Goal: Transaction & Acquisition: Obtain resource

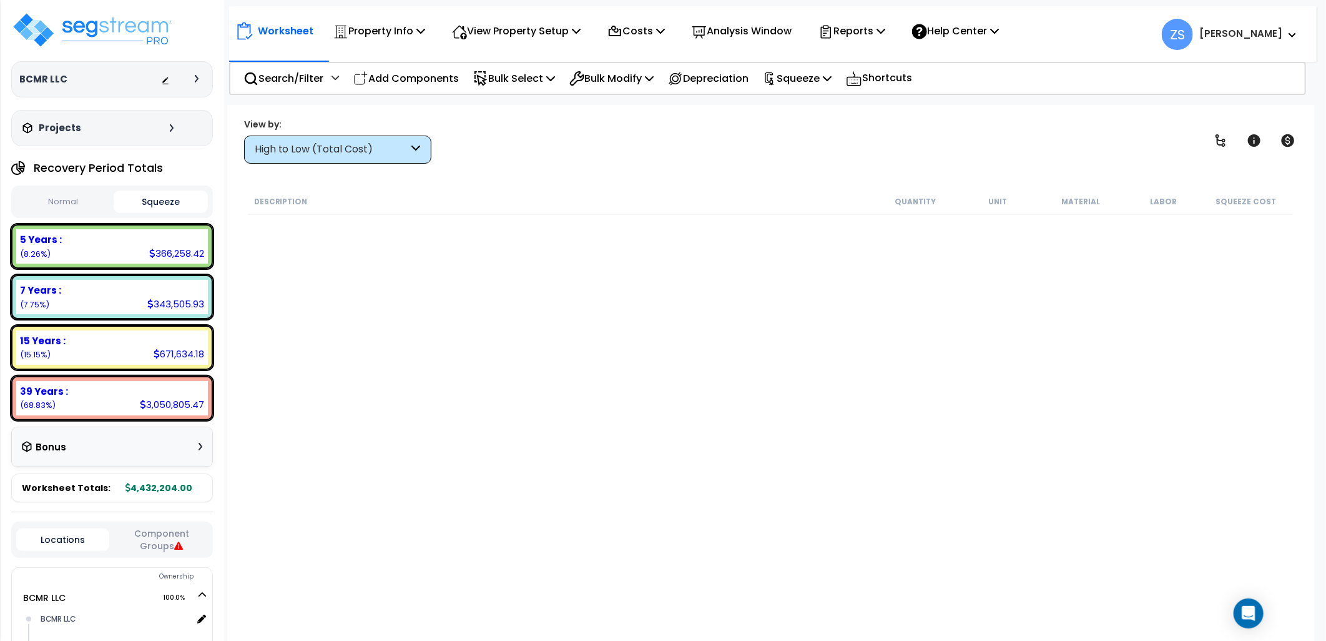
scroll to position [4996, 0]
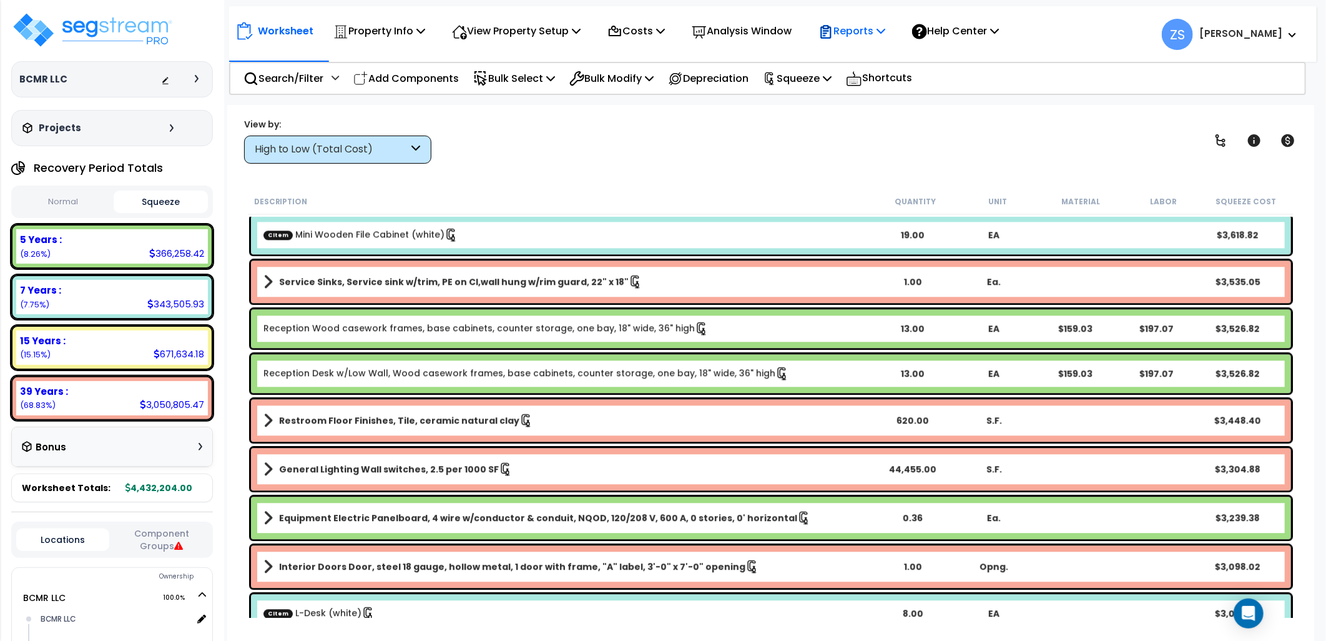
click at [885, 34] on p "Reports" at bounding box center [852, 30] width 67 height 17
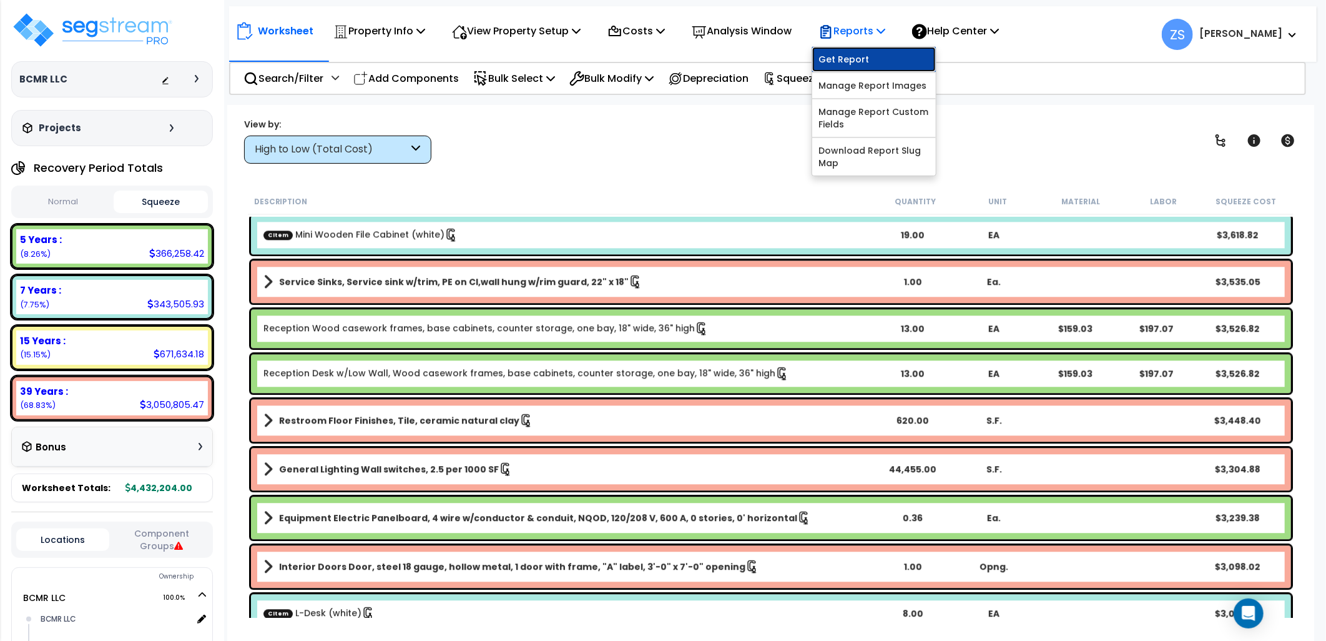
click at [879, 54] on link "Get Report" at bounding box center [874, 59] width 124 height 25
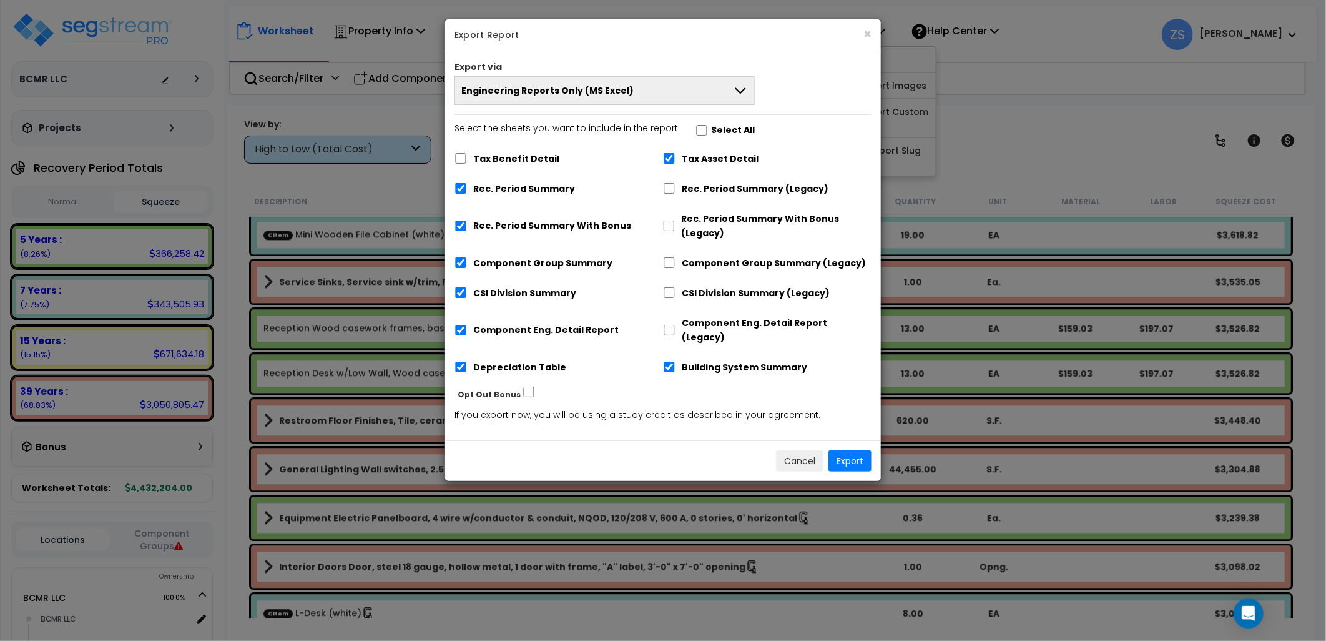
click at [625, 101] on button "Engineering Reports Only (MS Excel)" at bounding box center [605, 90] width 300 height 29
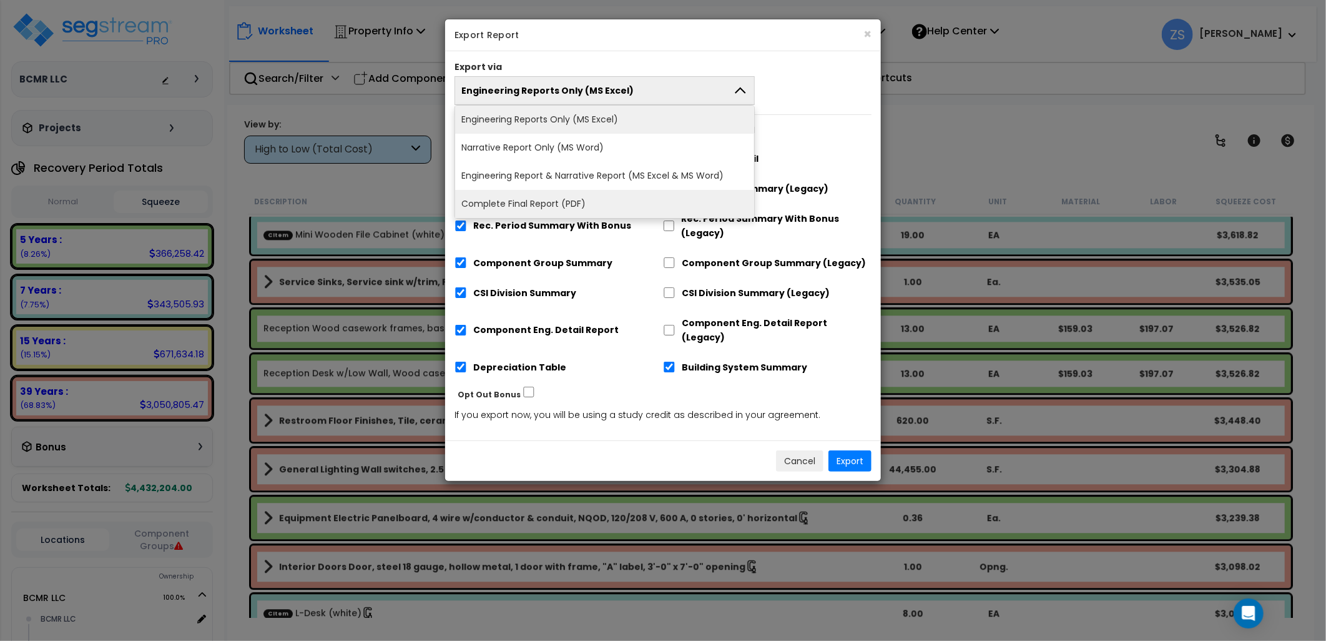
click at [556, 207] on li "Complete Final Report (PDF)" at bounding box center [604, 204] width 299 height 28
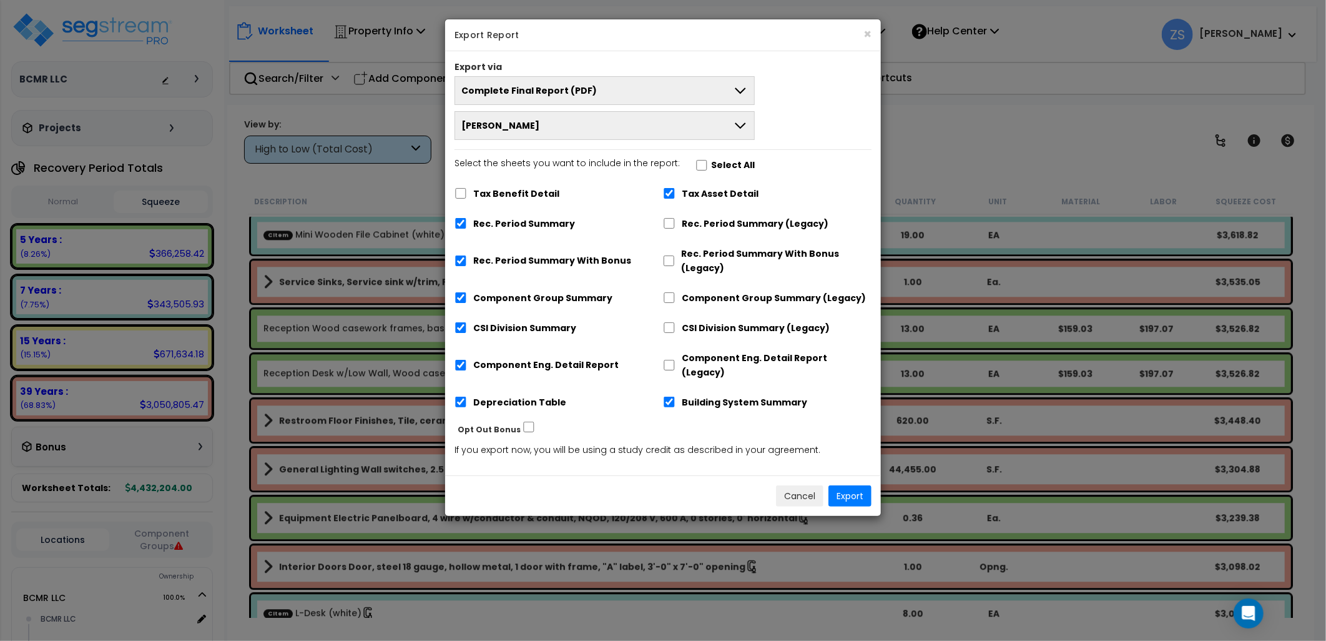
click at [533, 227] on label "Rec. Period Summary" at bounding box center [524, 224] width 102 height 14
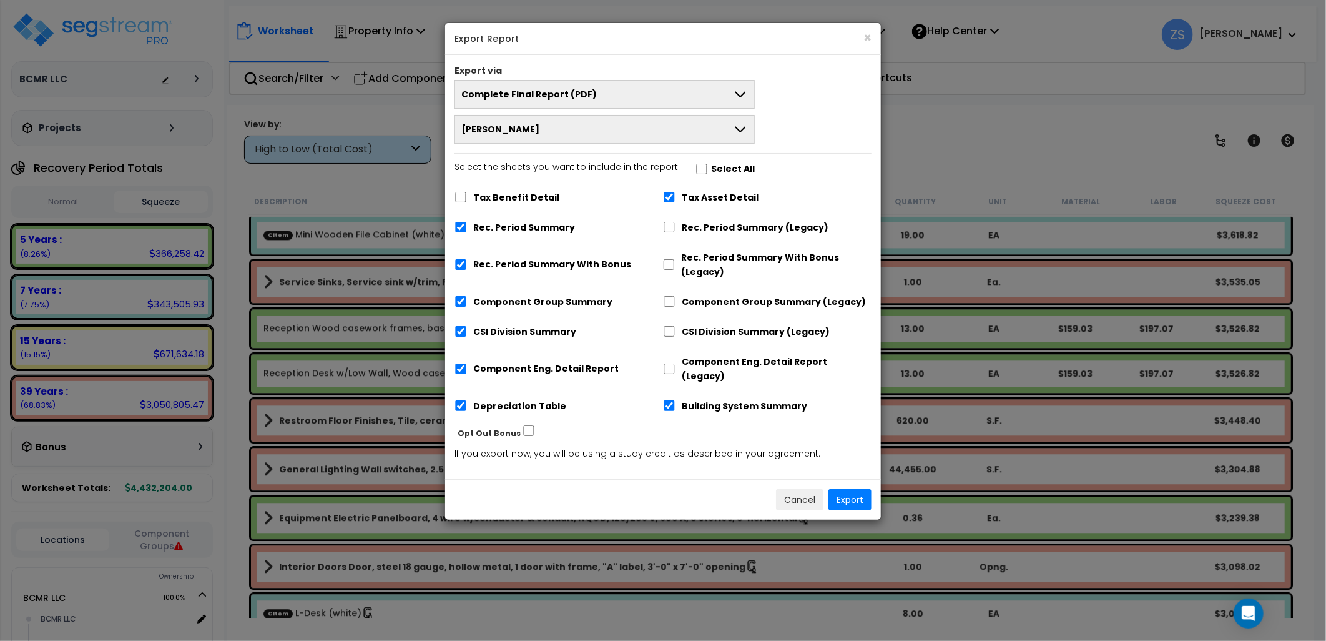
click at [534, 225] on label "Rec. Period Summary" at bounding box center [524, 227] width 102 height 14
click at [467, 225] on input "Rec. Period Summary" at bounding box center [461, 227] width 12 height 11
checkbox input "false"
click at [849, 489] on button "Export" at bounding box center [850, 499] width 43 height 21
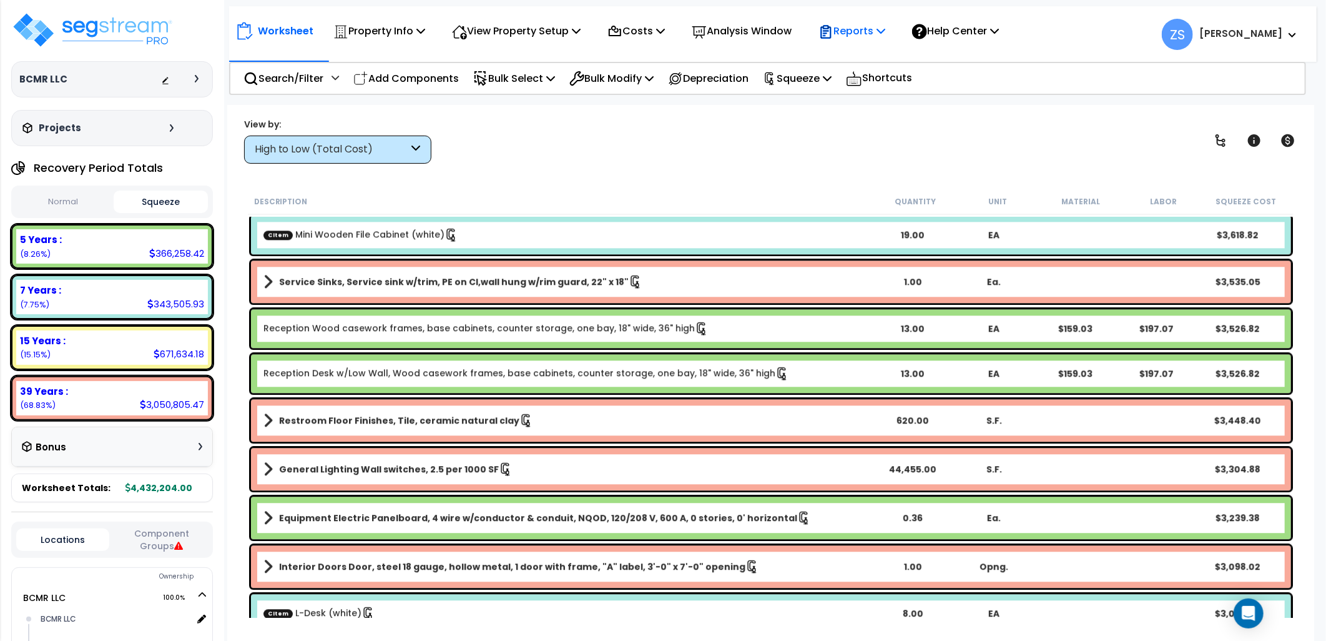
click at [885, 30] on icon at bounding box center [881, 31] width 9 height 10
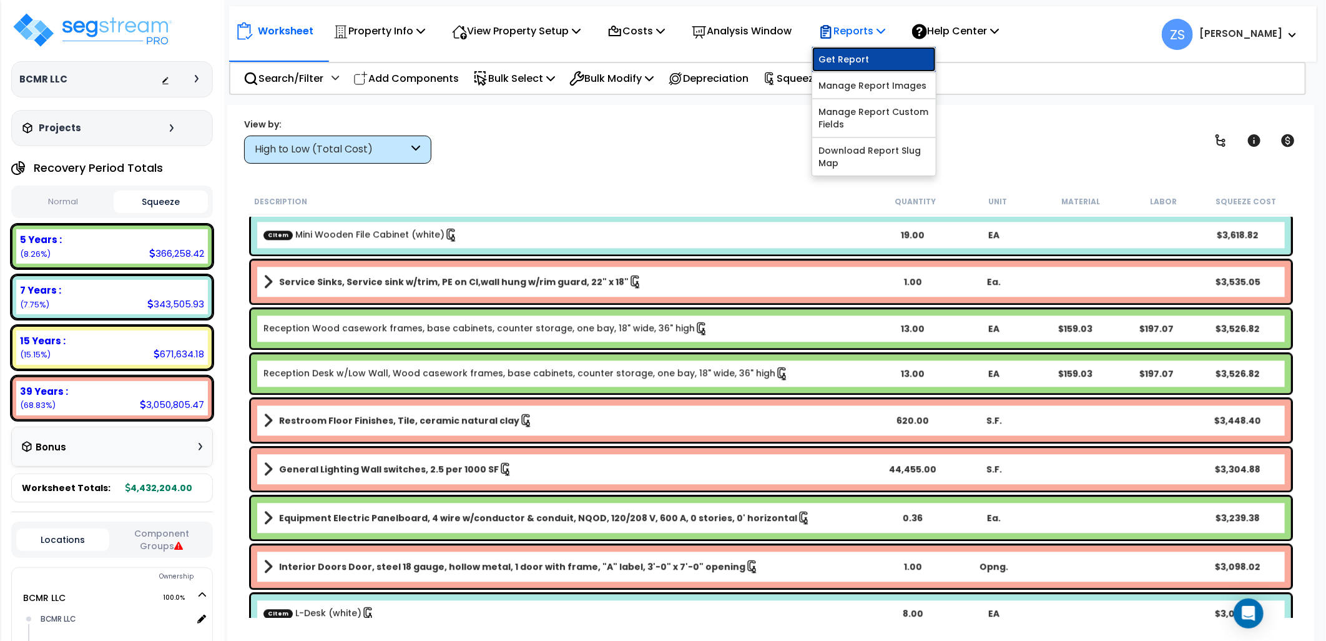
click at [883, 61] on link "Get Report" at bounding box center [874, 59] width 124 height 25
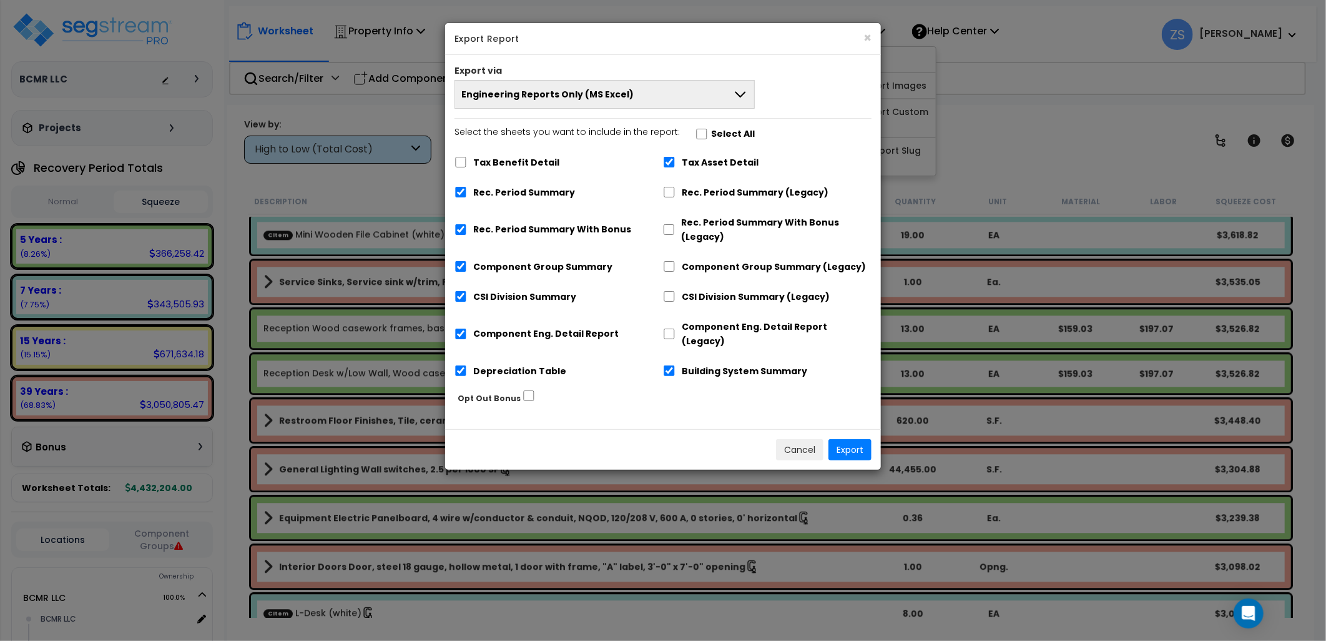
click at [595, 98] on span "Engineering Reports Only (MS Excel)" at bounding box center [547, 94] width 172 height 12
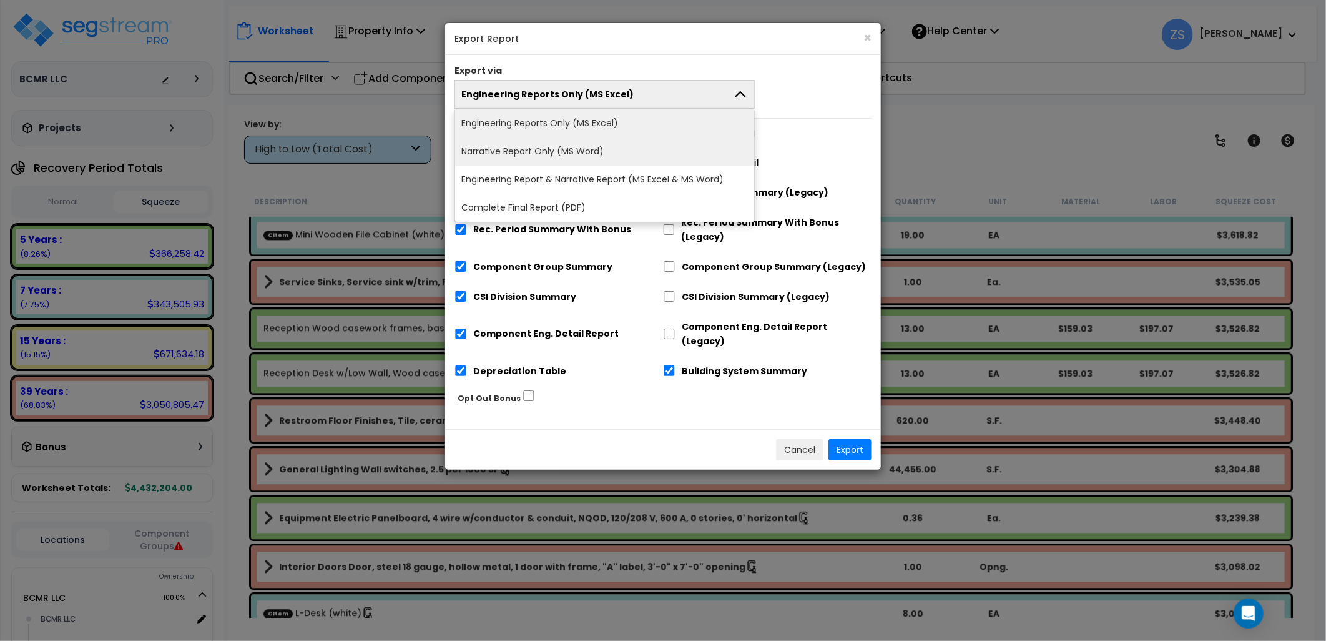
click at [578, 153] on li "Narrative Report Only (MS Word)" at bounding box center [604, 151] width 299 height 28
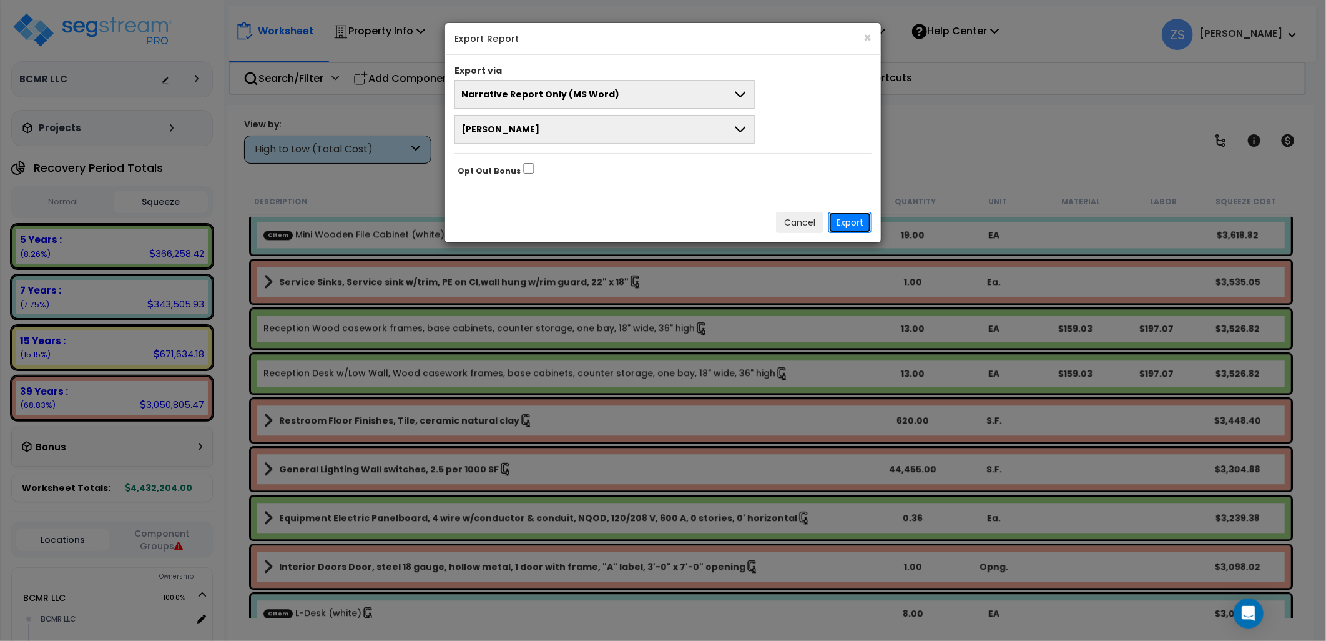
click at [864, 227] on button "Export" at bounding box center [850, 222] width 43 height 21
